Goal: Navigation & Orientation: Find specific page/section

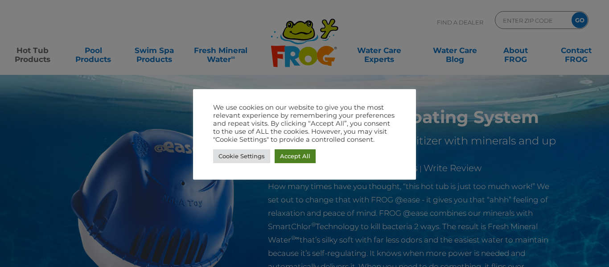
click at [282, 157] on link "Accept All" at bounding box center [295, 156] width 41 height 14
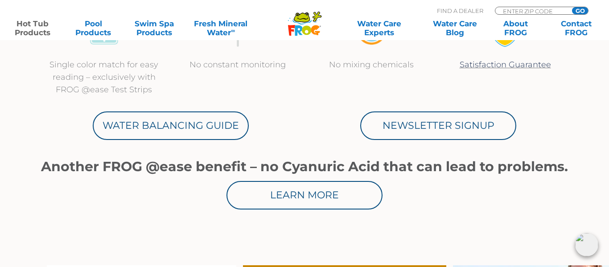
scroll to position [469, 0]
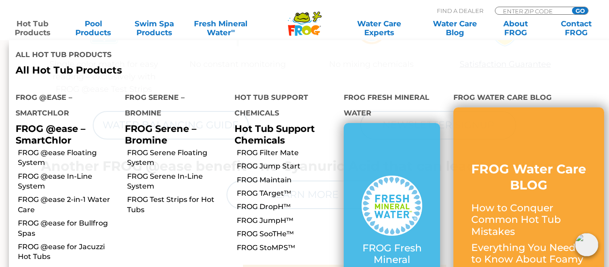
click at [116, 76] on p "All Hot Tub Products" at bounding box center [160, 71] width 288 height 12
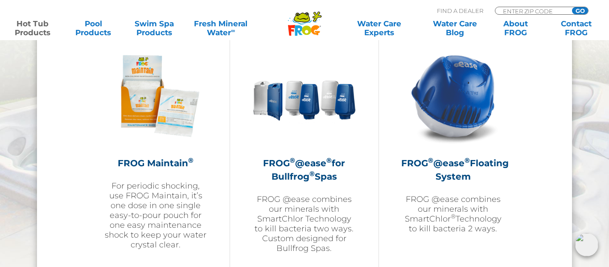
scroll to position [1012, 0]
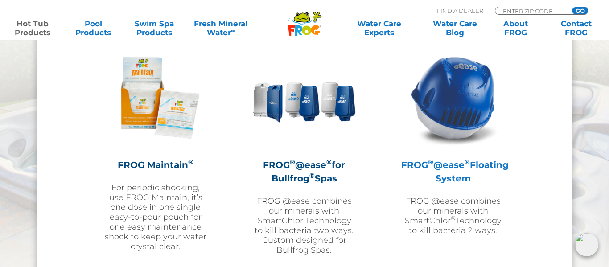
click at [440, 178] on h2 "FROG ® @ease ® Floating System" at bounding box center [453, 171] width 104 height 27
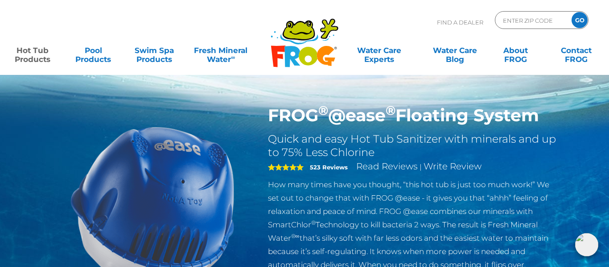
scroll to position [3, 0]
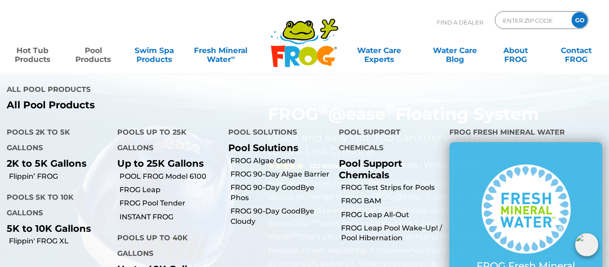
click at [102, 54] on link "Pool Products" at bounding box center [93, 50] width 47 height 18
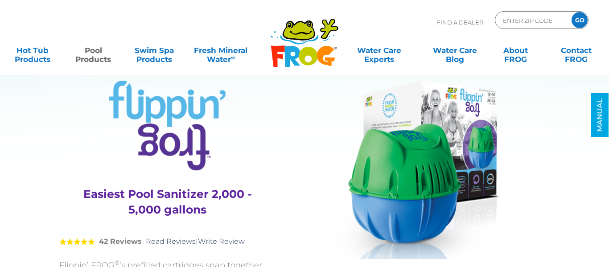
scroll to position [19, 0]
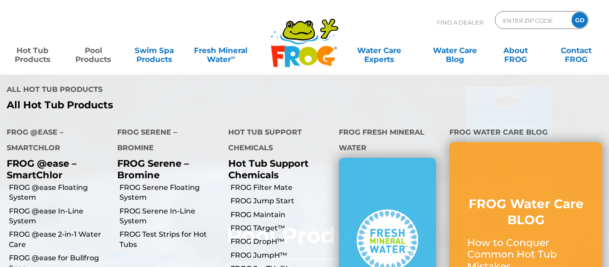
click at [38, 58] on link "Hot Tub Products" at bounding box center [32, 50] width 47 height 18
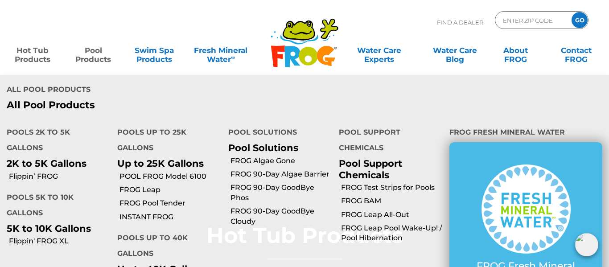
click at [99, 59] on link "Pool Products" at bounding box center [93, 50] width 47 height 18
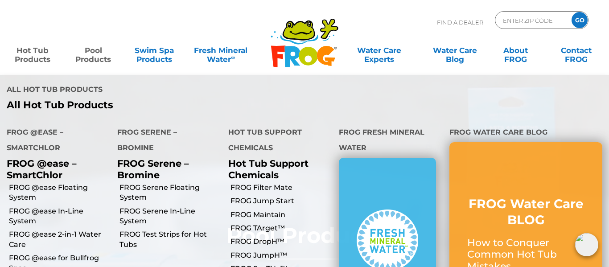
click at [41, 51] on link "Hot Tub Products" at bounding box center [32, 50] width 47 height 18
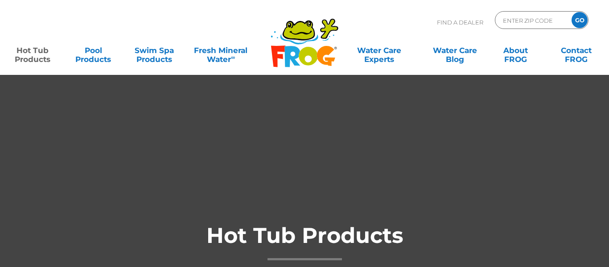
click at [521, 22] on input "ENTER ZIP CODE" at bounding box center [532, 20] width 60 height 13
type input "02648"
click at [582, 21] on input "GO" at bounding box center [580, 20] width 16 height 16
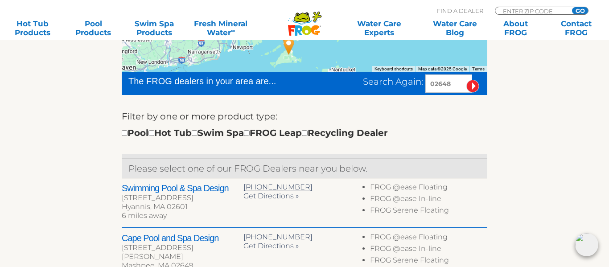
scroll to position [251, 0]
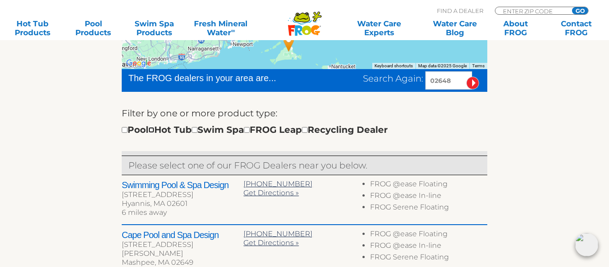
click at [154, 131] on input "checkbox" at bounding box center [151, 130] width 6 height 6
checkbox input "true"
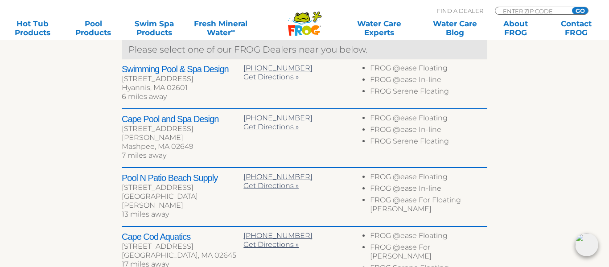
scroll to position [365, 0]
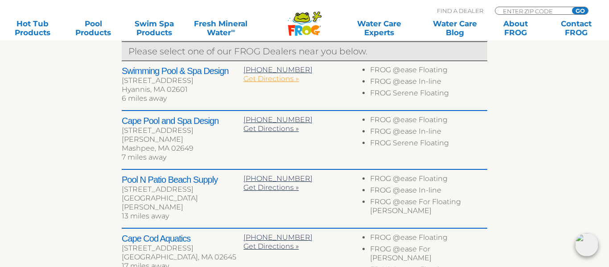
click at [256, 78] on span "Get Directions »" at bounding box center [270, 78] width 55 height 8
click at [254, 130] on span "Get Directions »" at bounding box center [270, 128] width 55 height 8
